Goal: Task Accomplishment & Management: Manage account settings

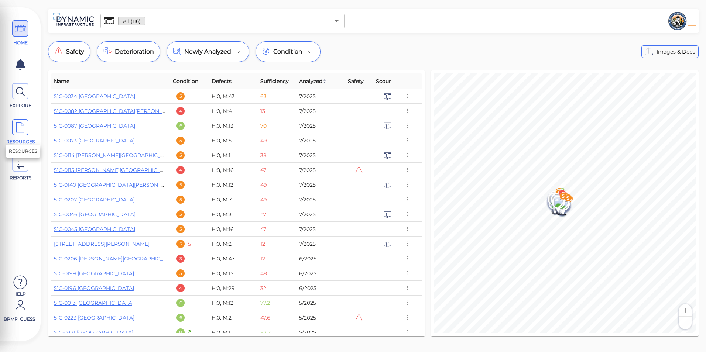
click at [14, 125] on span at bounding box center [20, 127] width 16 height 16
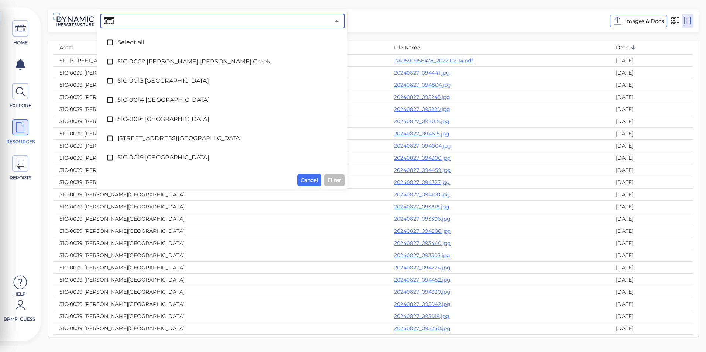
click at [201, 17] on input "text" at bounding box center [223, 21] width 214 height 10
click at [182, 64] on span "51C-0002 [PERSON_NAME] [PERSON_NAME] Creek" at bounding box center [222, 61] width 210 height 9
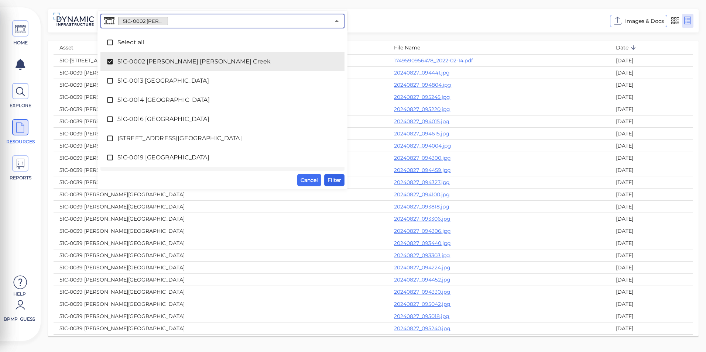
click at [338, 184] on span "Filter" at bounding box center [335, 180] width 14 height 9
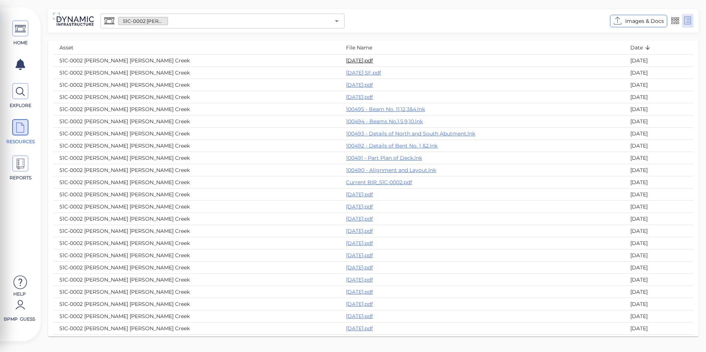
click at [346, 58] on link "[DATE].pdf" at bounding box center [359, 60] width 27 height 7
click at [346, 75] on link "[DATE] SF.pdf" at bounding box center [363, 72] width 35 height 7
click at [346, 109] on link "100495 - Beam No. 11,12,3&4.lnk" at bounding box center [385, 109] width 79 height 7
click at [631, 20] on span "Images & Docs" at bounding box center [644, 21] width 39 height 9
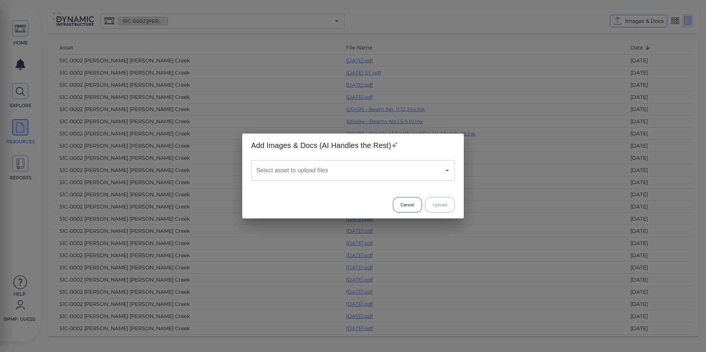
click at [292, 167] on input "Select asset to upload files" at bounding box center [342, 171] width 177 height 14
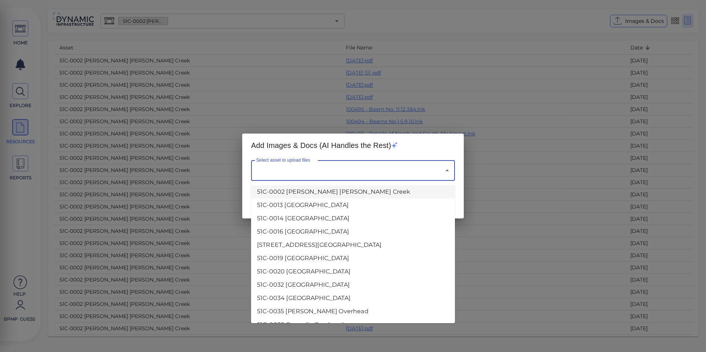
click at [286, 191] on li "51C-0002 [PERSON_NAME] [PERSON_NAME] Creek" at bounding box center [353, 191] width 204 height 13
type input "51C-0002 [PERSON_NAME] [PERSON_NAME] Creek"
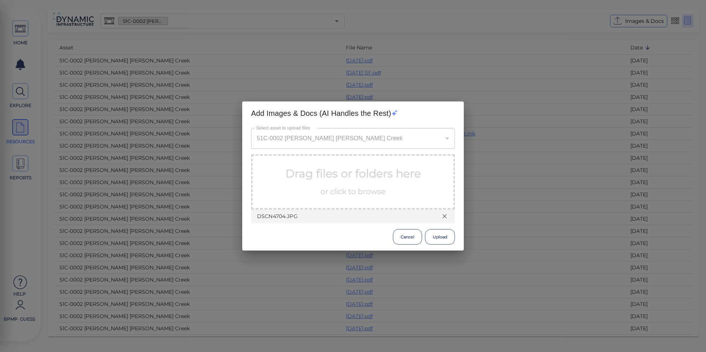
drag, startPoint x: 315, startPoint y: 172, endPoint x: 296, endPoint y: 179, distance: 20.2
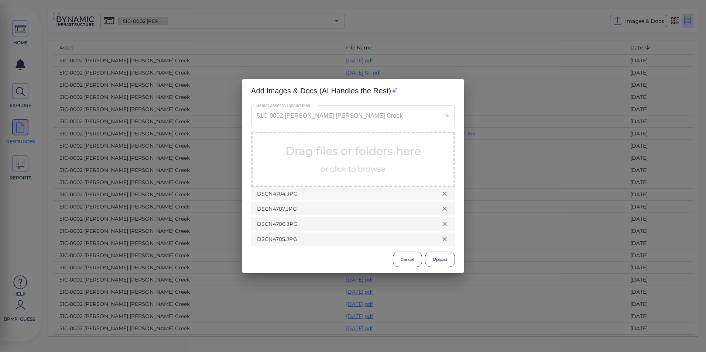
click at [338, 165] on span "or click to browse" at bounding box center [353, 169] width 65 height 9
click at [386, 167] on p "Drag files or folders here or click to browse" at bounding box center [353, 159] width 136 height 33
click at [405, 260] on button "Cancel" at bounding box center [407, 260] width 29 height 16
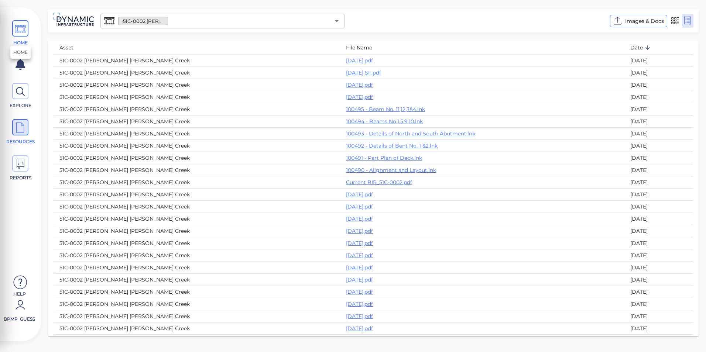
click at [16, 37] on icon at bounding box center [20, 29] width 11 height 17
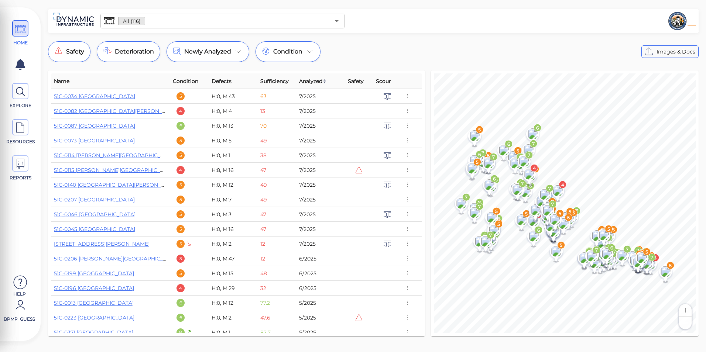
click at [22, 273] on div "HOME EXPLORE RESOURCES REPORTS Help BPMP Guess" at bounding box center [20, 178] width 33 height 326
click at [21, 278] on icon at bounding box center [20, 283] width 15 height 22
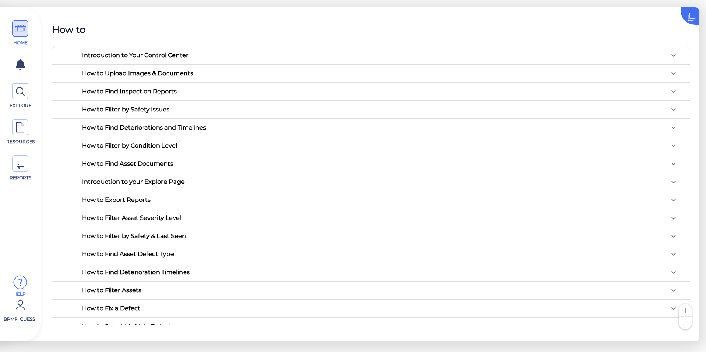
click at [178, 78] on div "How to Upload Images & Documents" at bounding box center [380, 74] width 608 height 18
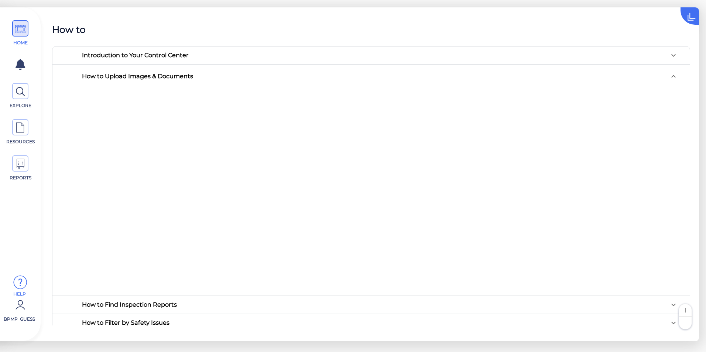
click at [136, 75] on div "How to Upload Images & Documents" at bounding box center [137, 76] width 111 height 6
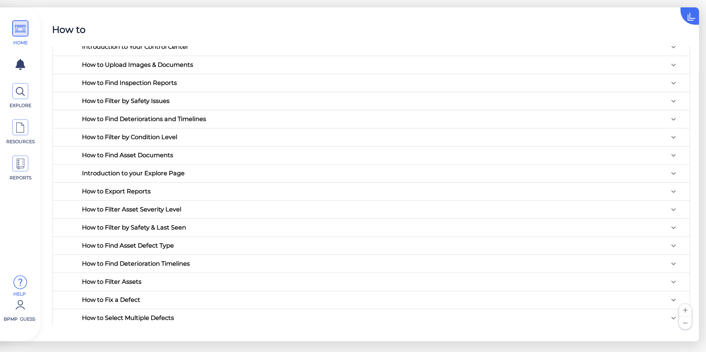
scroll to position [10, 0]
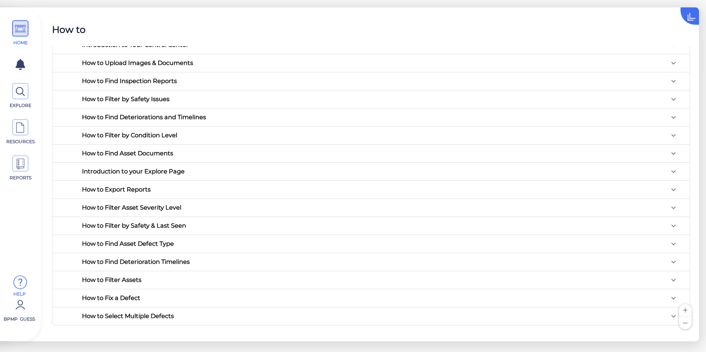
click at [108, 189] on div "How to Export Reports" at bounding box center [116, 189] width 69 height 6
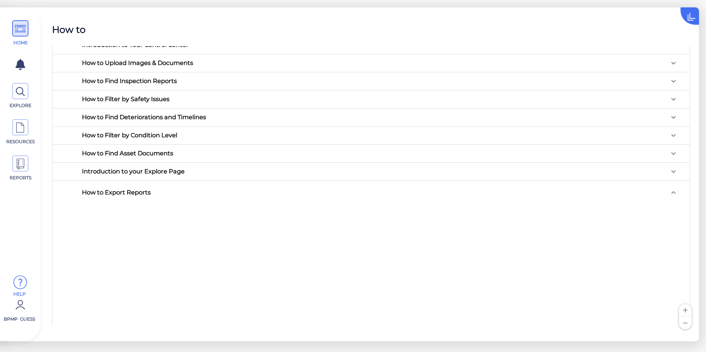
click at [108, 188] on div "How to Export Reports" at bounding box center [380, 193] width 608 height 24
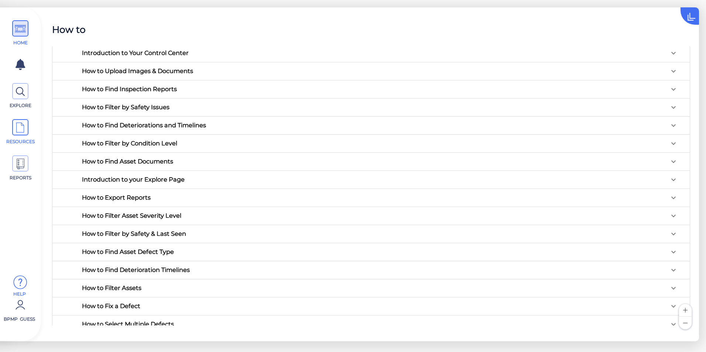
scroll to position [0, 0]
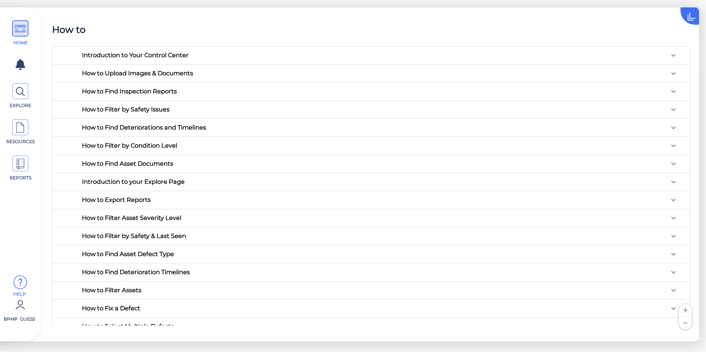
click at [525, 26] on div "How to" at bounding box center [371, 30] width 638 height 14
click at [23, 136] on icon at bounding box center [20, 128] width 11 height 17
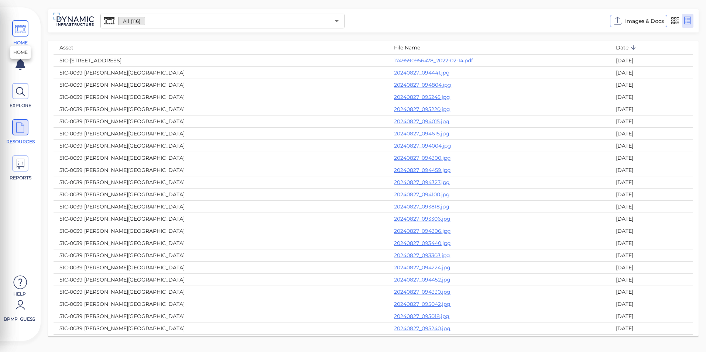
click at [20, 31] on icon at bounding box center [20, 29] width 11 height 17
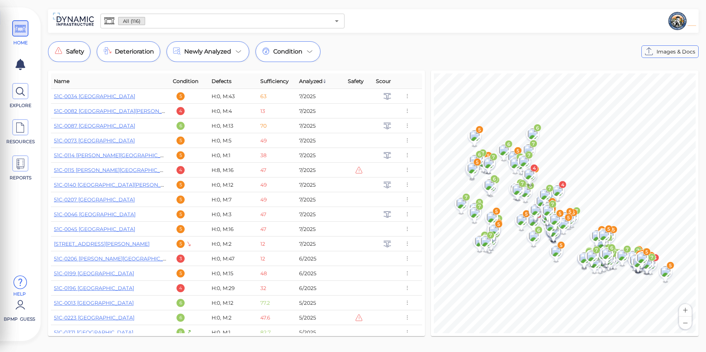
click at [24, 289] on icon at bounding box center [20, 283] width 15 height 22
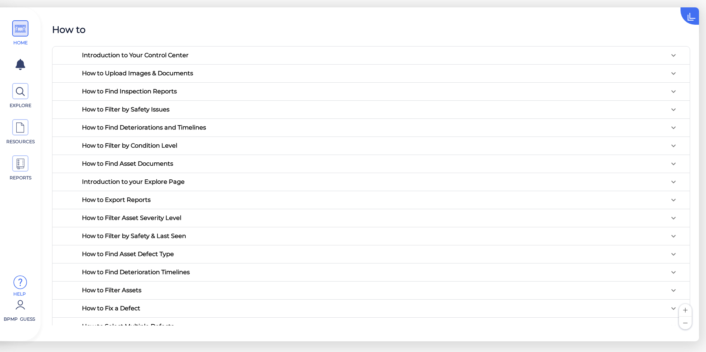
scroll to position [10, 0]
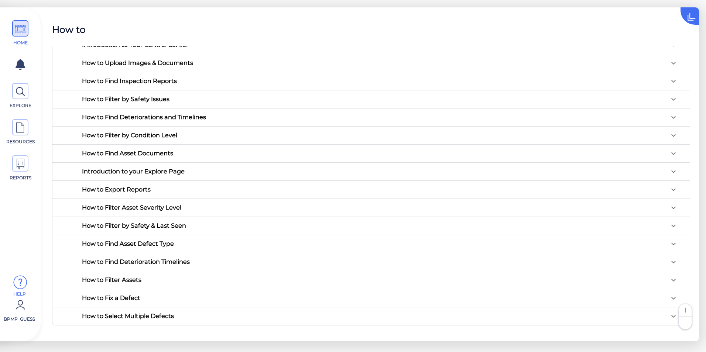
click at [687, 322] on button "Zoom out" at bounding box center [685, 323] width 13 height 13
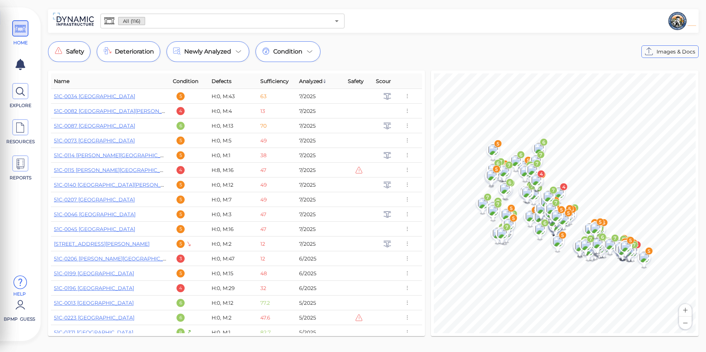
click at [687, 322] on button "Zoom out" at bounding box center [685, 323] width 13 height 13
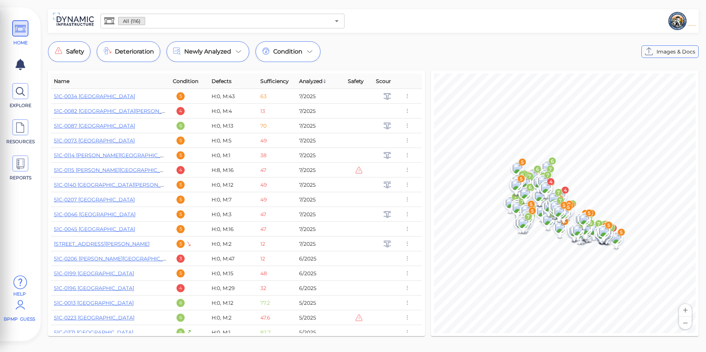
click at [16, 318] on span "BPMP Guess" at bounding box center [19, 319] width 31 height 7
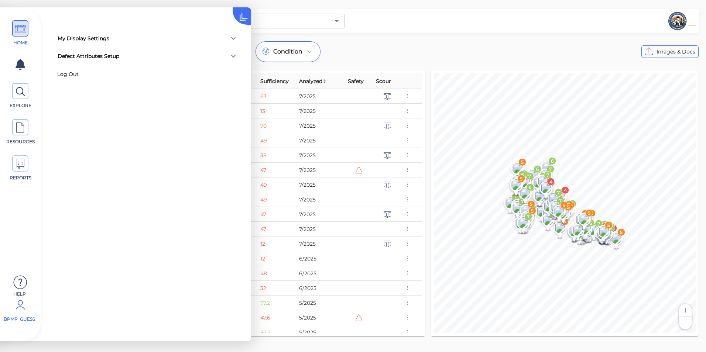
click at [235, 54] on icon at bounding box center [233, 56] width 9 height 9
click at [235, 54] on div at bounding box center [234, 59] width 18 height 18
click at [235, 41] on icon at bounding box center [233, 38] width 9 height 9
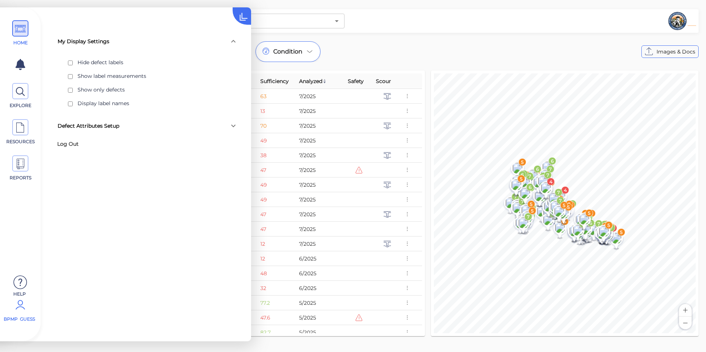
click at [235, 41] on icon at bounding box center [233, 41] width 9 height 9
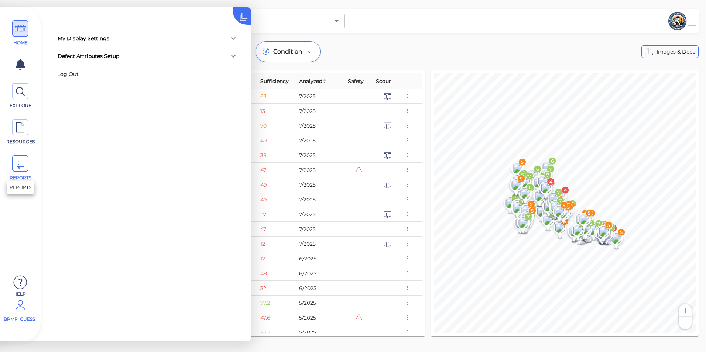
click at [21, 169] on icon at bounding box center [20, 164] width 11 height 17
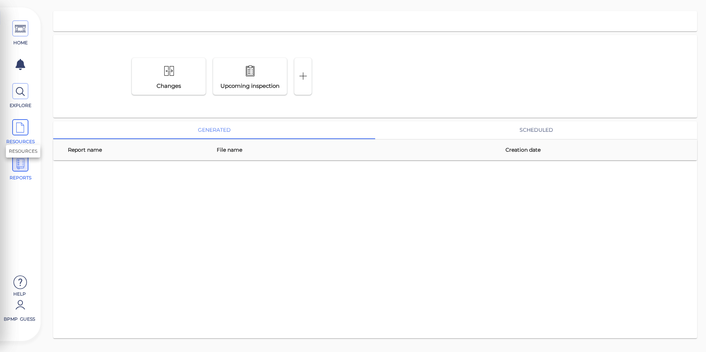
click at [17, 141] on span "RESOURCES" at bounding box center [20, 141] width 31 height 7
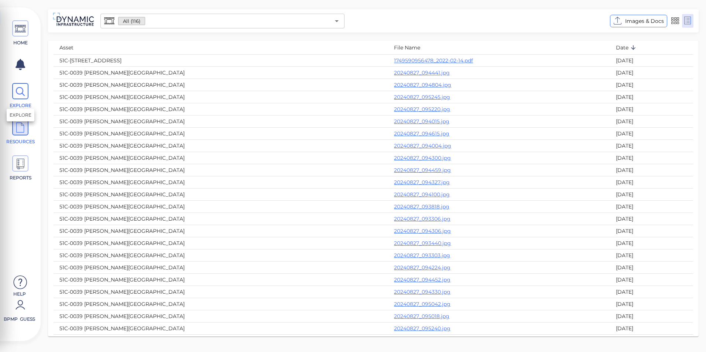
click at [17, 105] on span "EXPLORE" at bounding box center [20, 105] width 31 height 7
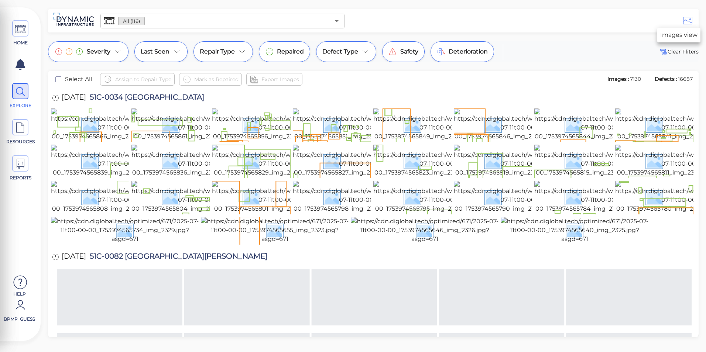
click at [683, 21] on icon at bounding box center [687, 20] width 9 height 11
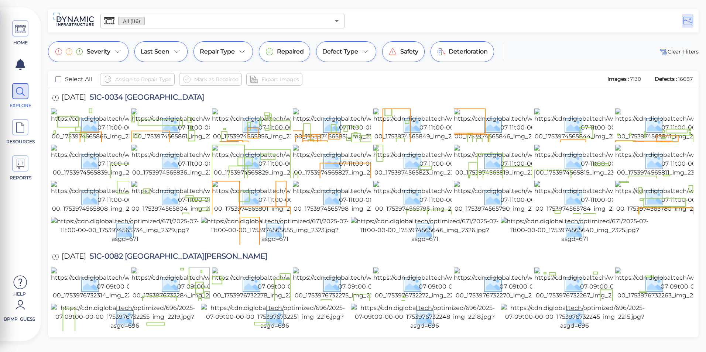
click at [687, 37] on div "HOME EXPLORE RESOURCES REPORTS Help BPMP Guess How to My Display Settings Hide …" at bounding box center [353, 176] width 706 height 352
click at [685, 23] on icon at bounding box center [687, 20] width 9 height 11
click at [332, 23] on button "Open" at bounding box center [337, 21] width 10 height 10
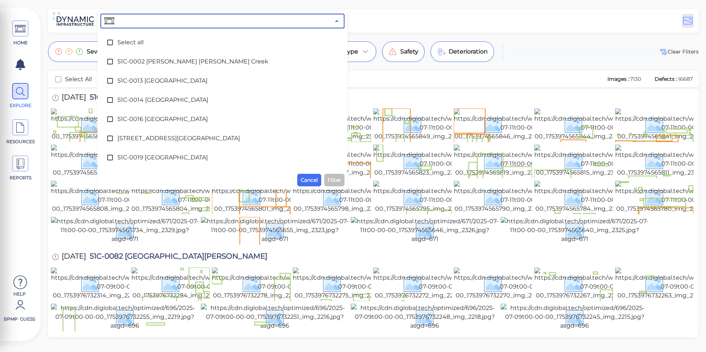
click at [332, 23] on button "Close" at bounding box center [337, 21] width 10 height 10
click at [314, 181] on span "Cancel" at bounding box center [309, 180] width 17 height 9
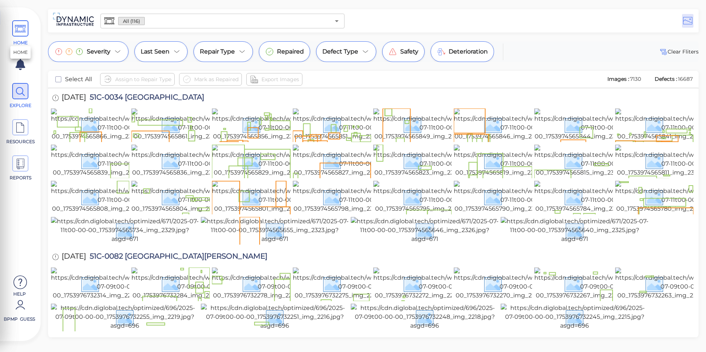
click at [28, 32] on span at bounding box center [20, 28] width 16 height 16
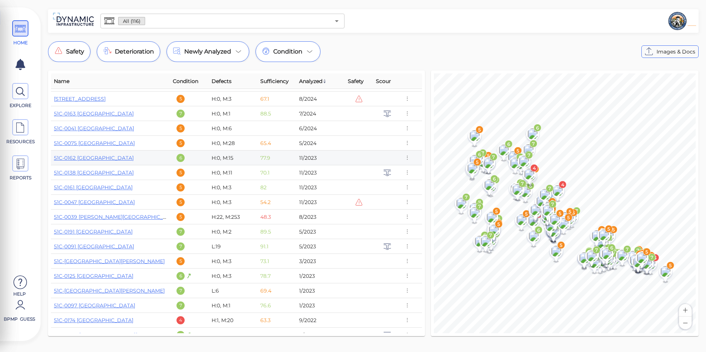
scroll to position [472, 0]
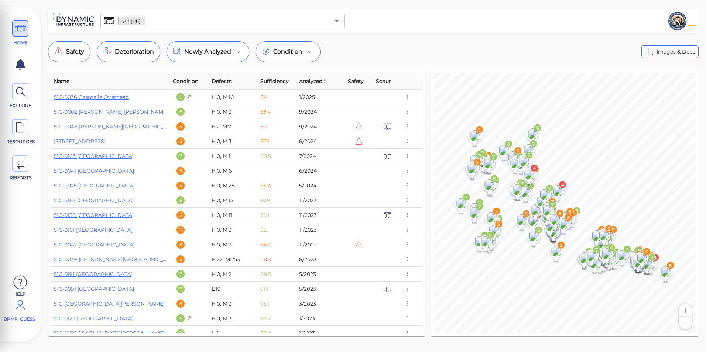
click at [20, 318] on span "BPMP Guess" at bounding box center [19, 319] width 31 height 7
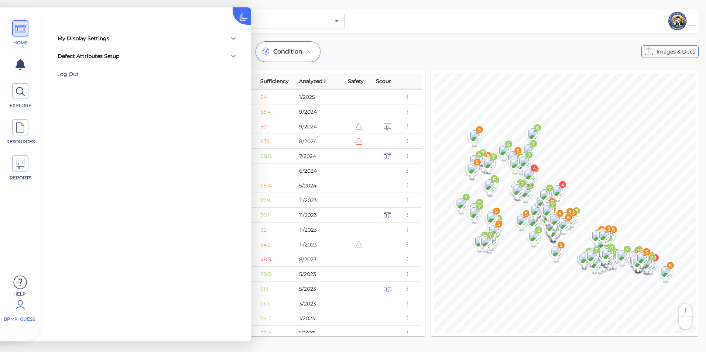
click at [72, 73] on div "Log Out" at bounding box center [105, 74] width 96 height 11
